Goal: Information Seeking & Learning: Learn about a topic

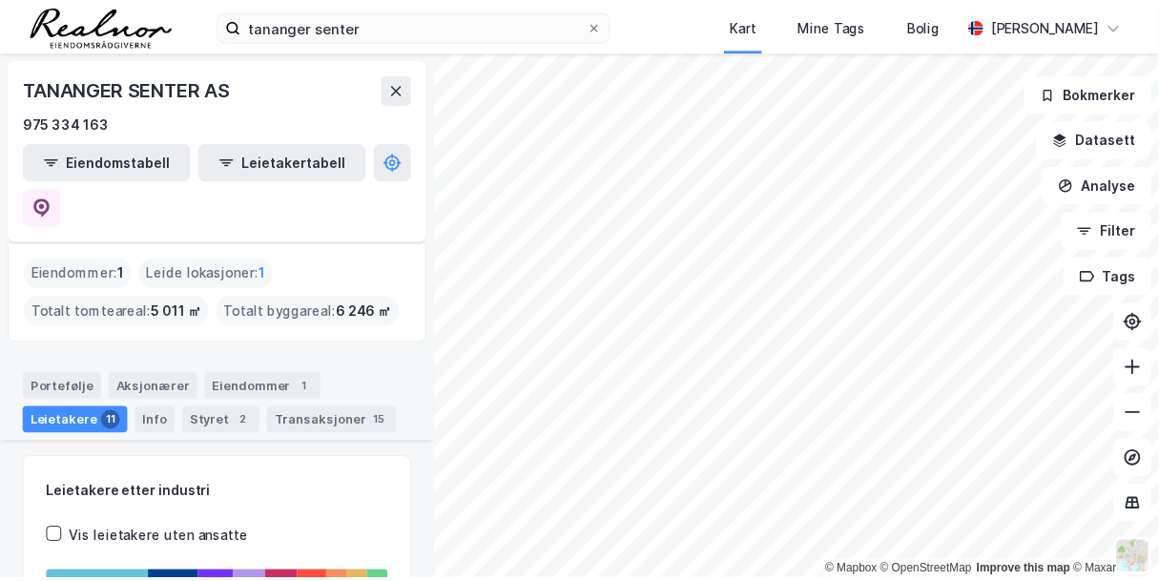
scroll to position [1365, 0]
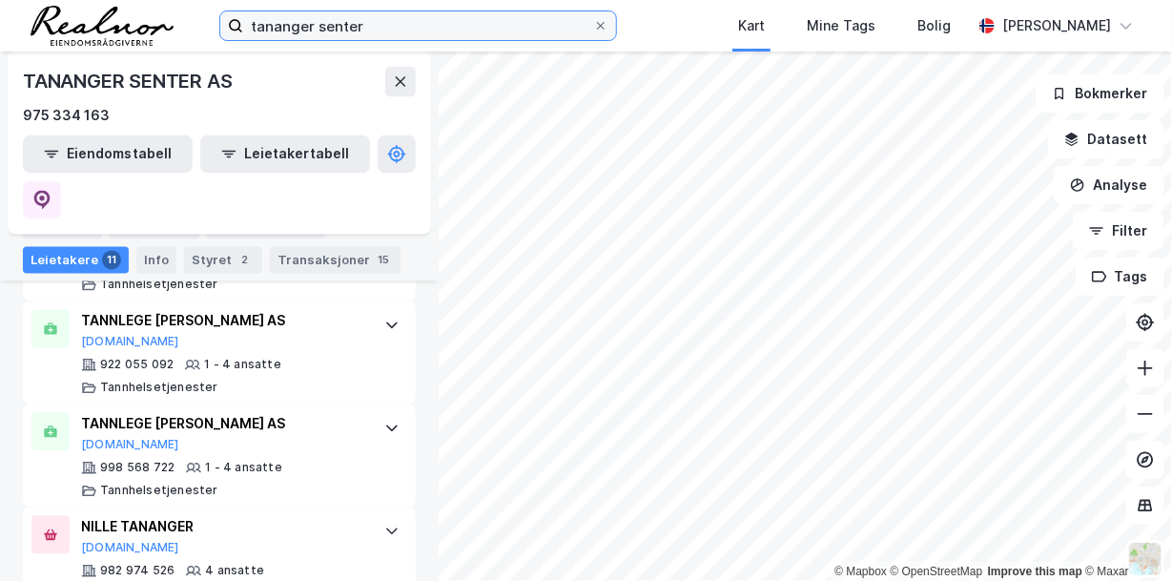
click at [364, 25] on input "tananger senter" at bounding box center [418, 25] width 350 height 29
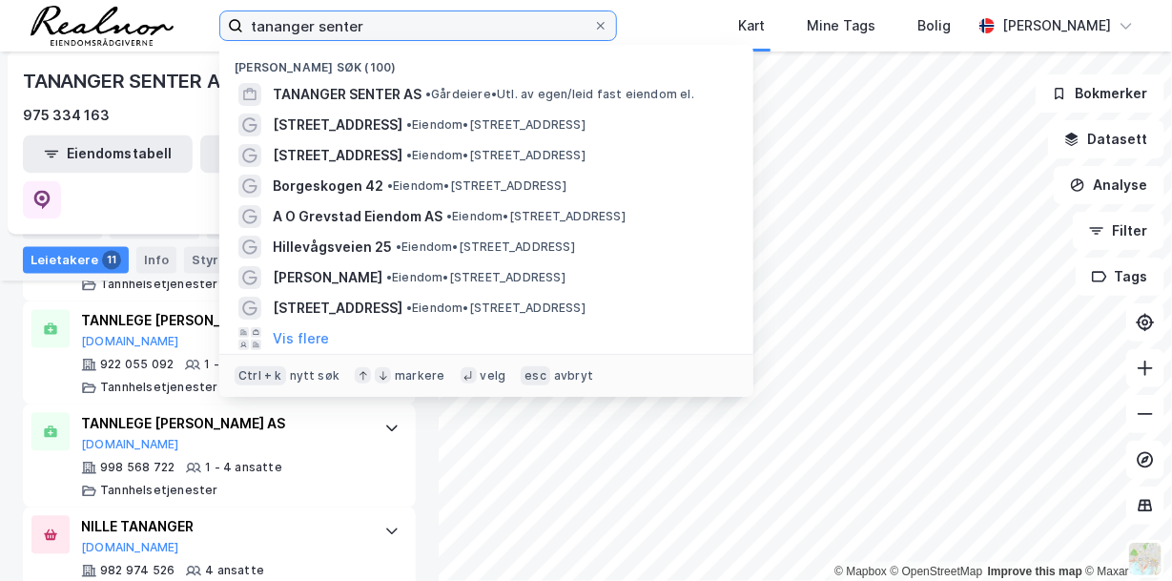
click at [259, 25] on input "tananger senter" at bounding box center [418, 25] width 350 height 29
click at [222, 27] on label "tananger senter" at bounding box center [418, 25] width 398 height 31
click at [243, 27] on input "tananger senter" at bounding box center [418, 25] width 350 height 29
click at [374, 20] on input "tananger senter" at bounding box center [418, 25] width 350 height 29
drag, startPoint x: 254, startPoint y: 19, endPoint x: 259, endPoint y: 47, distance: 28.1
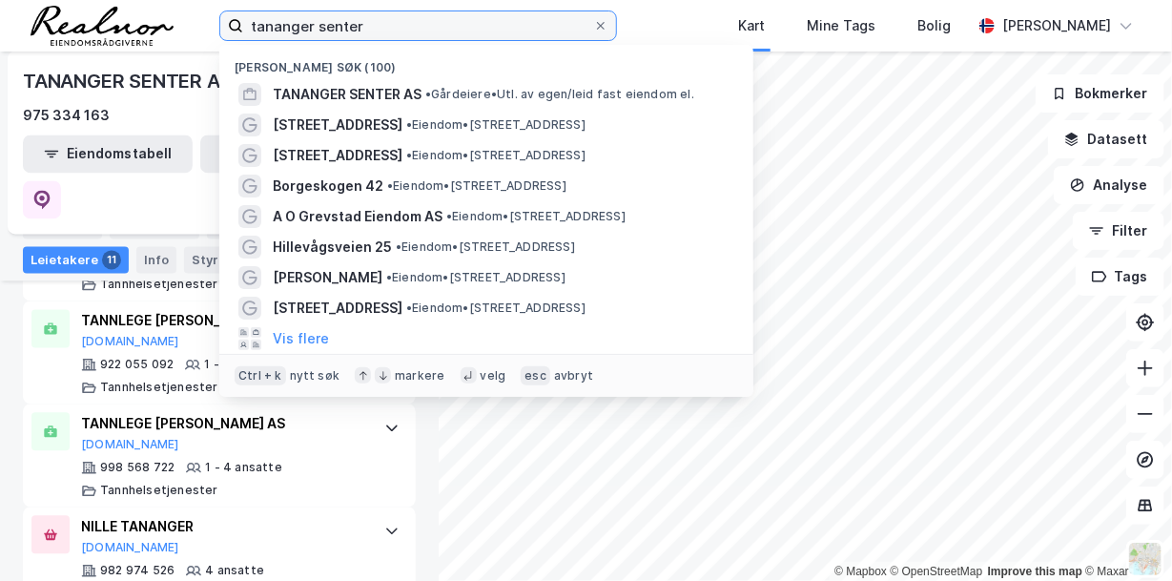
click at [245, 18] on input "tananger senter" at bounding box center [418, 25] width 350 height 29
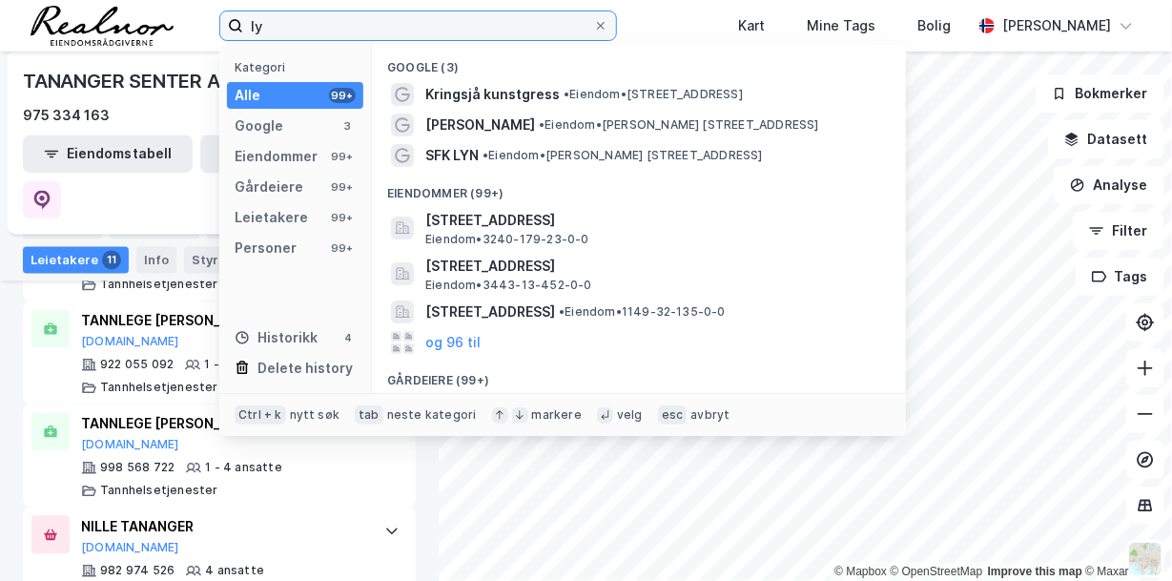
type input "l"
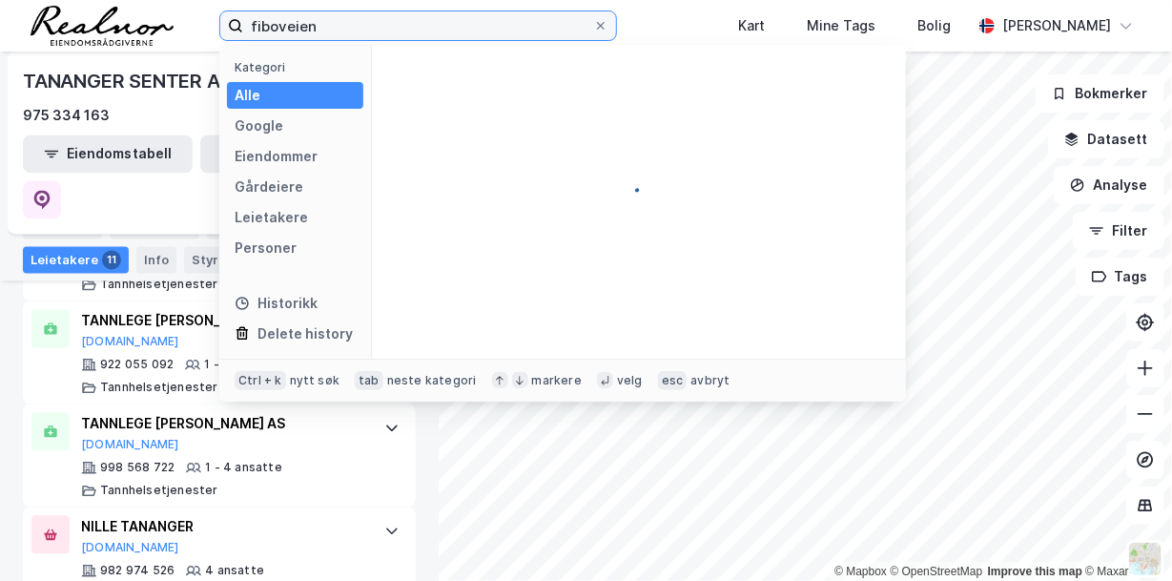
drag, startPoint x: 321, startPoint y: 30, endPoint x: 177, endPoint y: 15, distance: 143.8
click at [177, 15] on div "fiboveien Kategori Alle Google Eiendommer Gårdeiere Leietakere Personer Histori…" at bounding box center [586, 26] width 1172 height 52
type input "lyngdal"
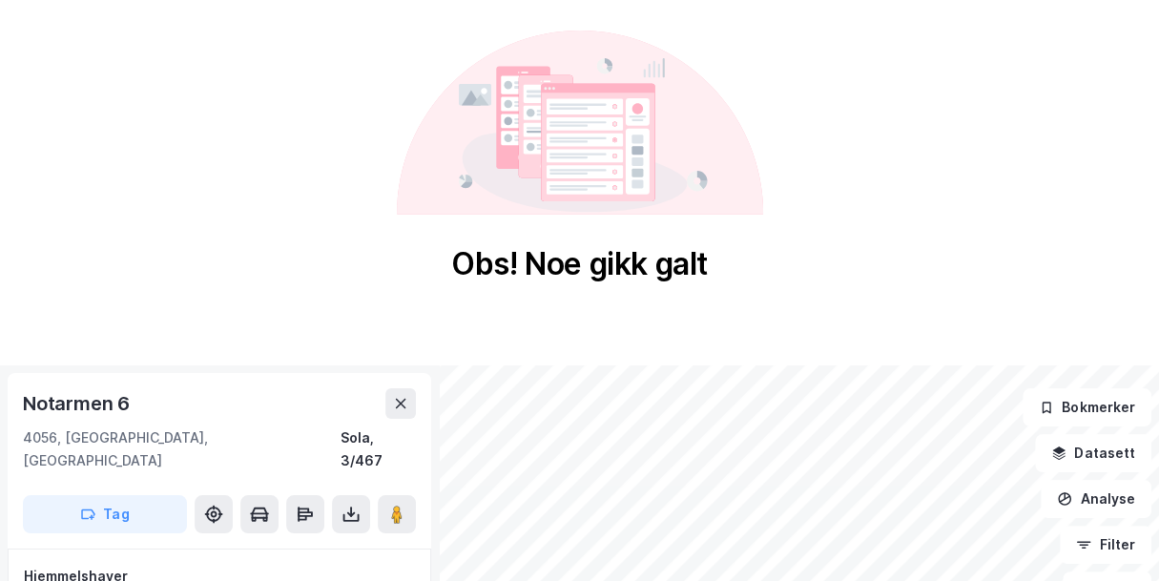
click at [352, 393] on div "Notarmen 6" at bounding box center [219, 403] width 393 height 31
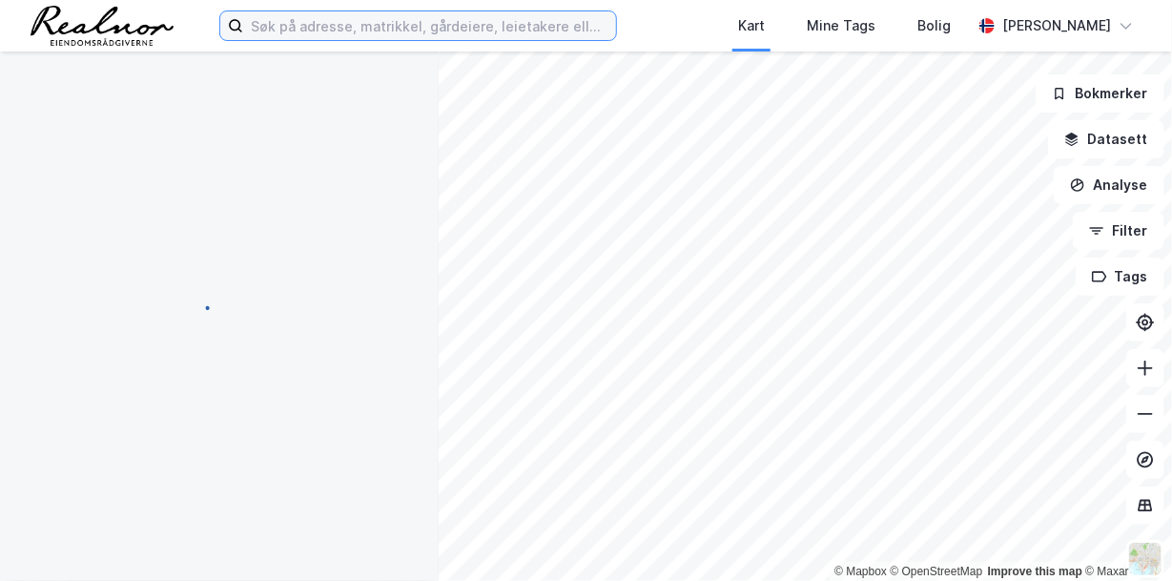
click at [369, 27] on input at bounding box center [429, 25] width 373 height 29
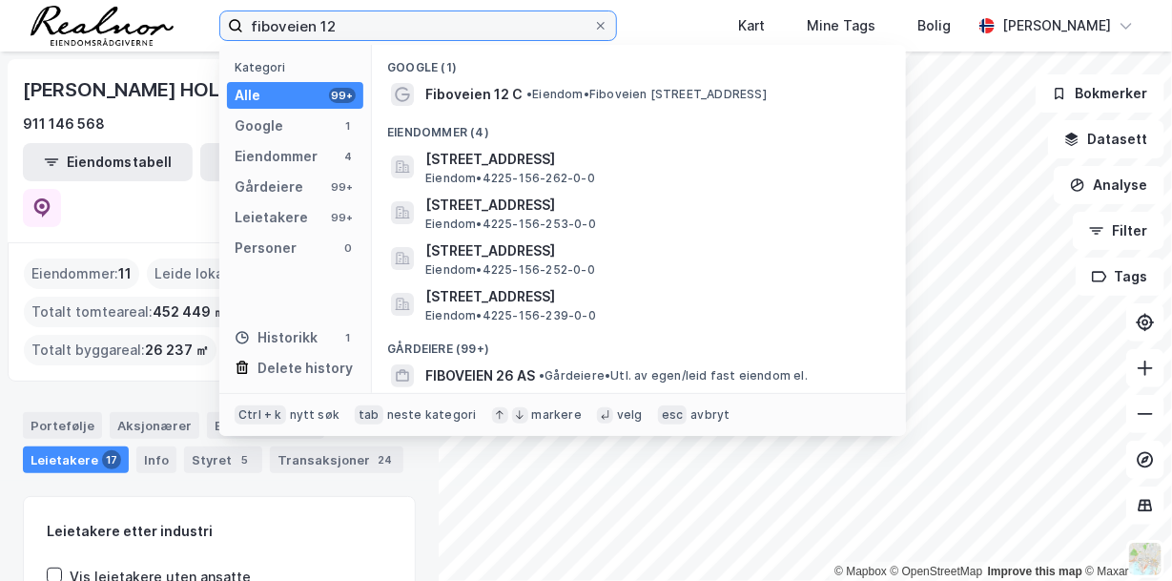
type input "fiboveien 12"
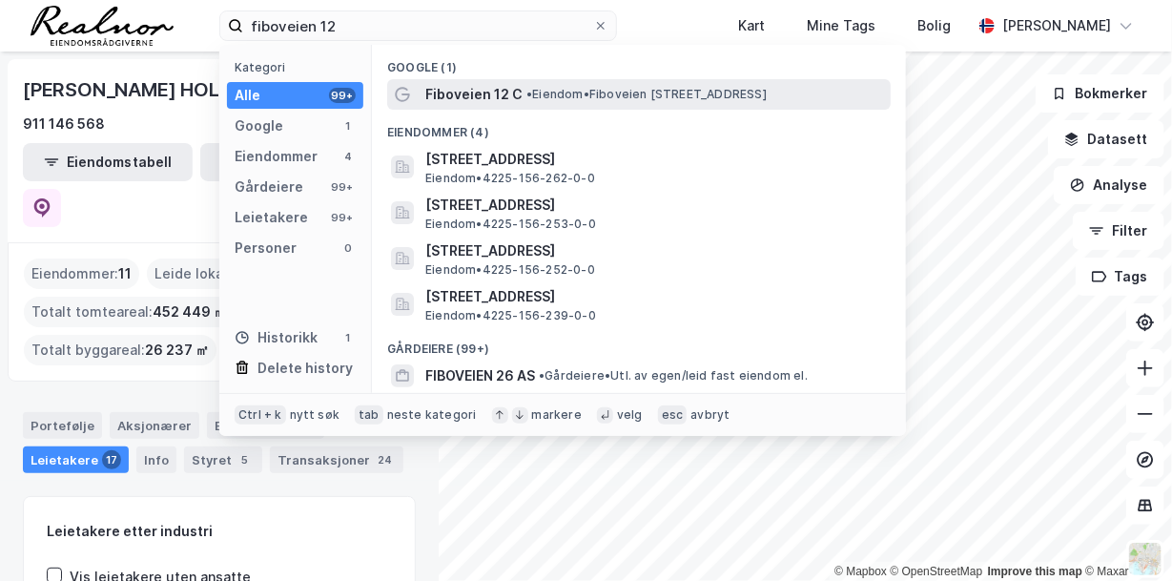
click at [629, 96] on span "• Eiendom • Fiboveien 12 C, 4580 Lyngdal" at bounding box center [647, 94] width 240 height 15
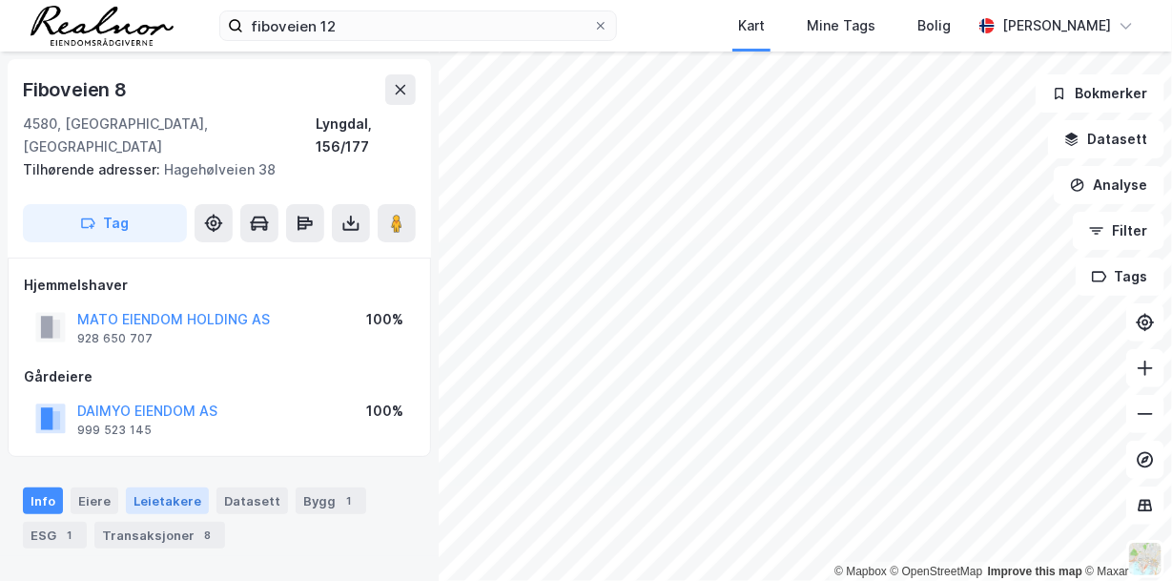
click at [169, 487] on div "Leietakere" at bounding box center [167, 500] width 83 height 27
click at [396, 214] on image at bounding box center [396, 223] width 11 height 19
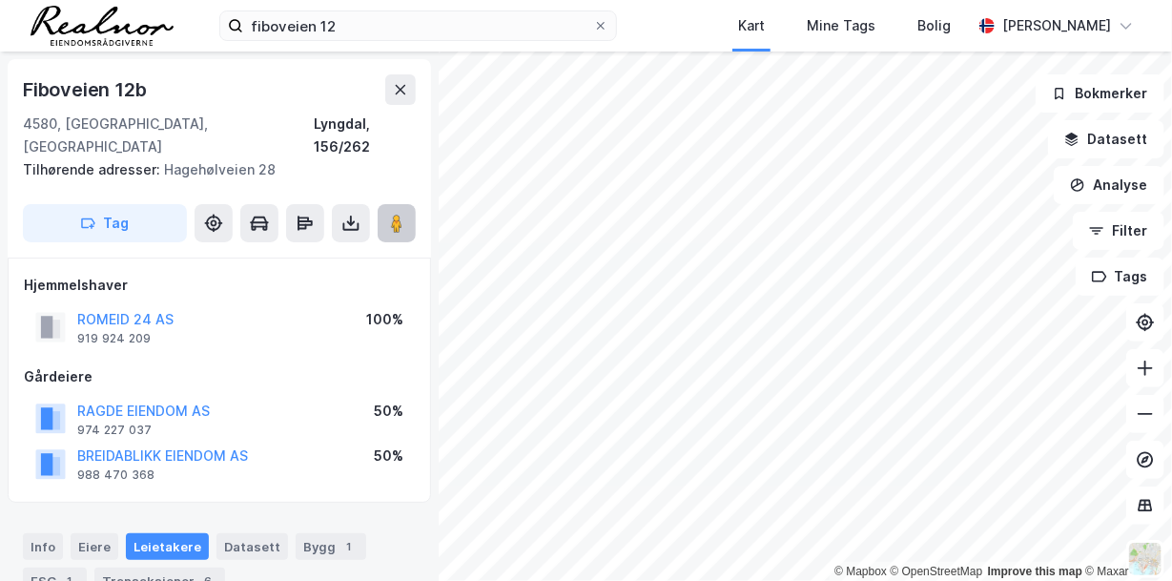
click at [400, 214] on image at bounding box center [396, 223] width 11 height 19
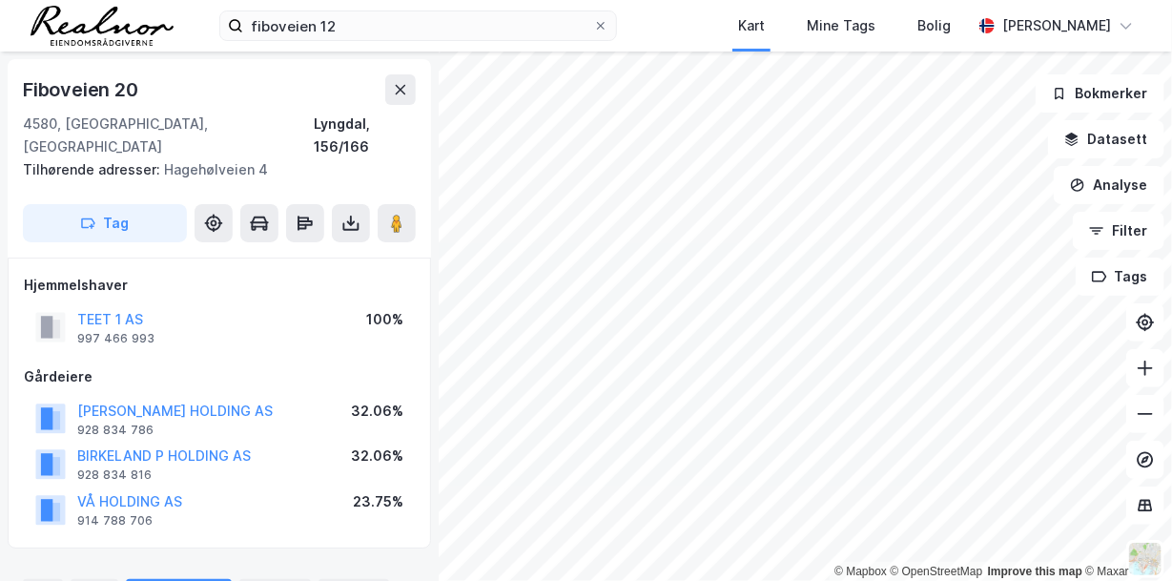
click at [424, 308] on div "© Mapbox © OpenStreetMap Improve this map © Maxar Fiboveien 20 4580, Lyngdal, A…" at bounding box center [586, 316] width 1172 height 529
